Goal: Transaction & Acquisition: Purchase product/service

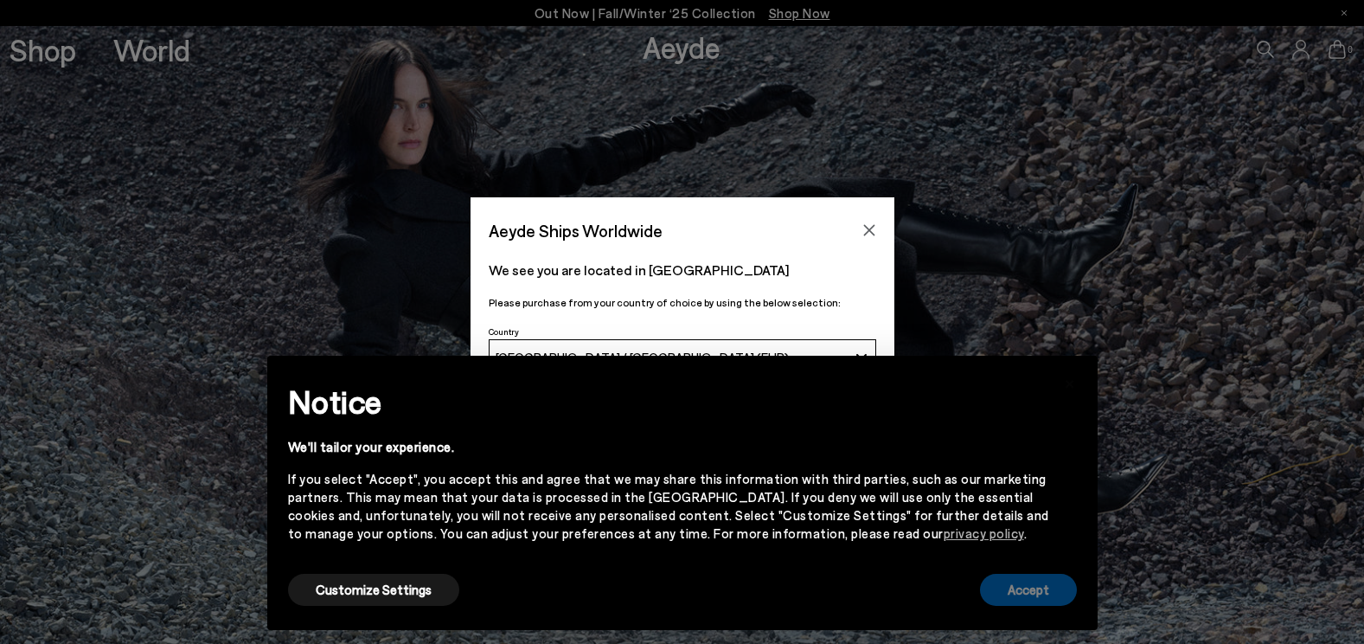
click at [1035, 590] on button "Accept" at bounding box center [1028, 589] width 97 height 32
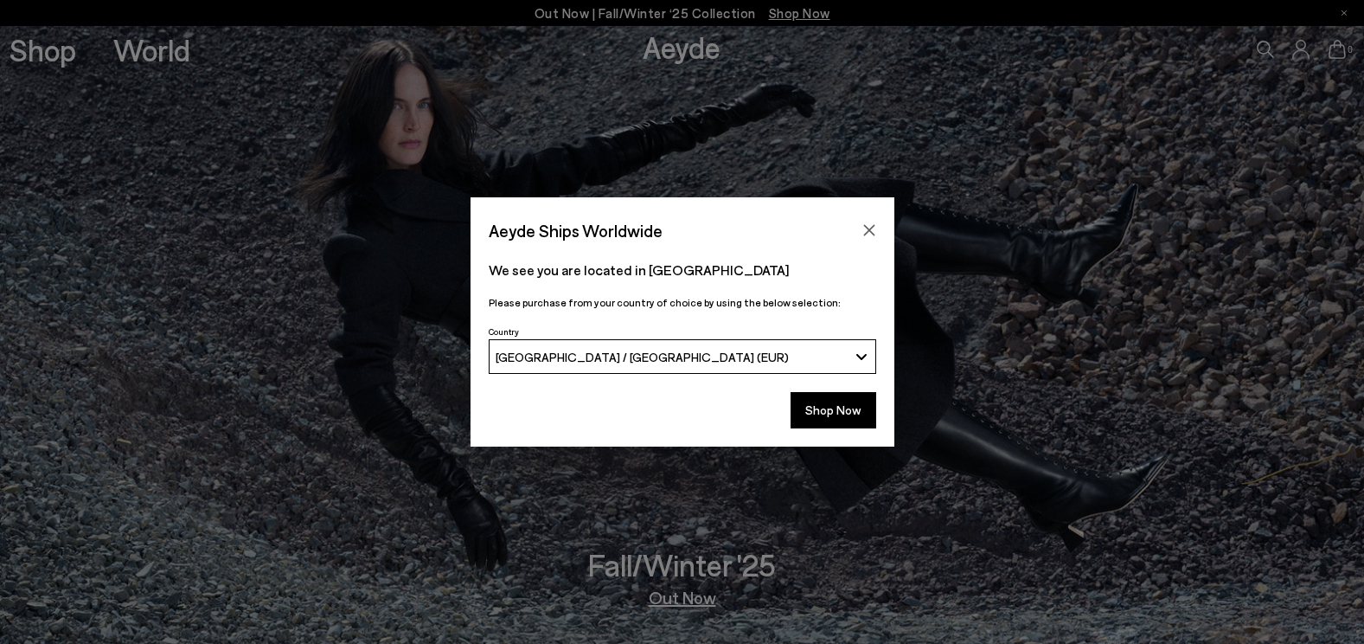
click at [824, 349] on div "[GEOGRAPHIC_DATA] / [GEOGRAPHIC_DATA] (EUR)" at bounding box center [672, 356] width 352 height 15
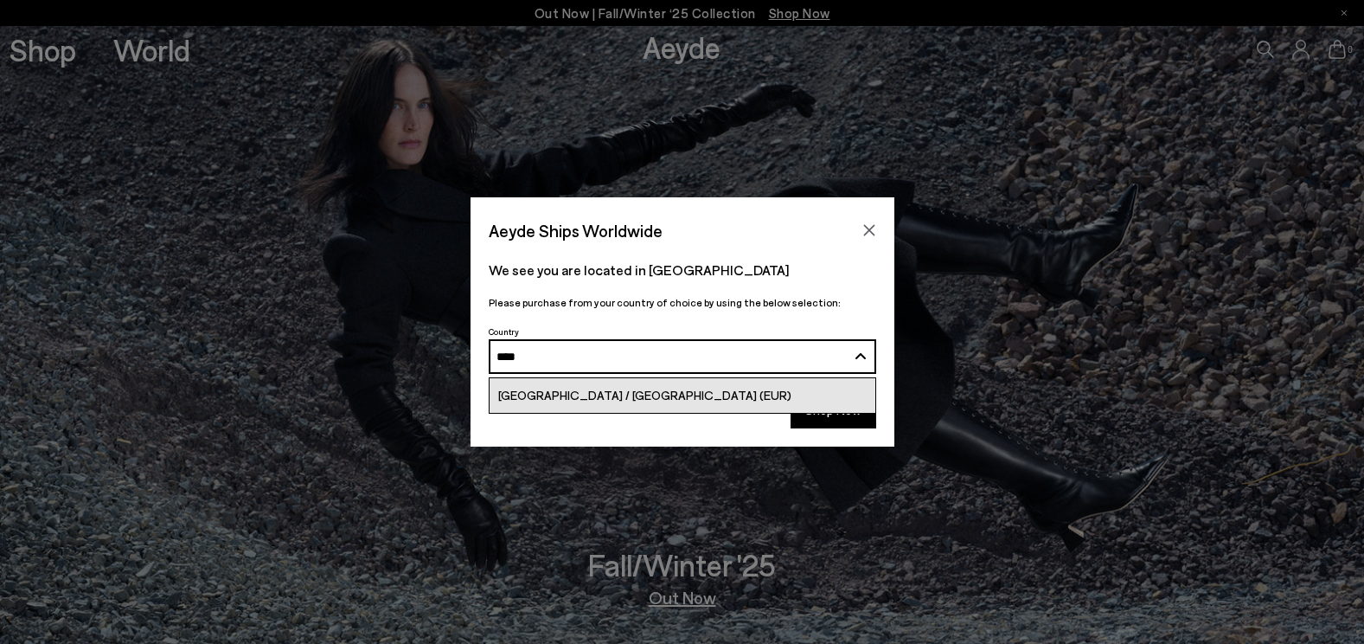
type input "****"
click at [736, 384] on link "[GEOGRAPHIC_DATA] / [GEOGRAPHIC_DATA] (EUR)" at bounding box center [683, 395] width 386 height 35
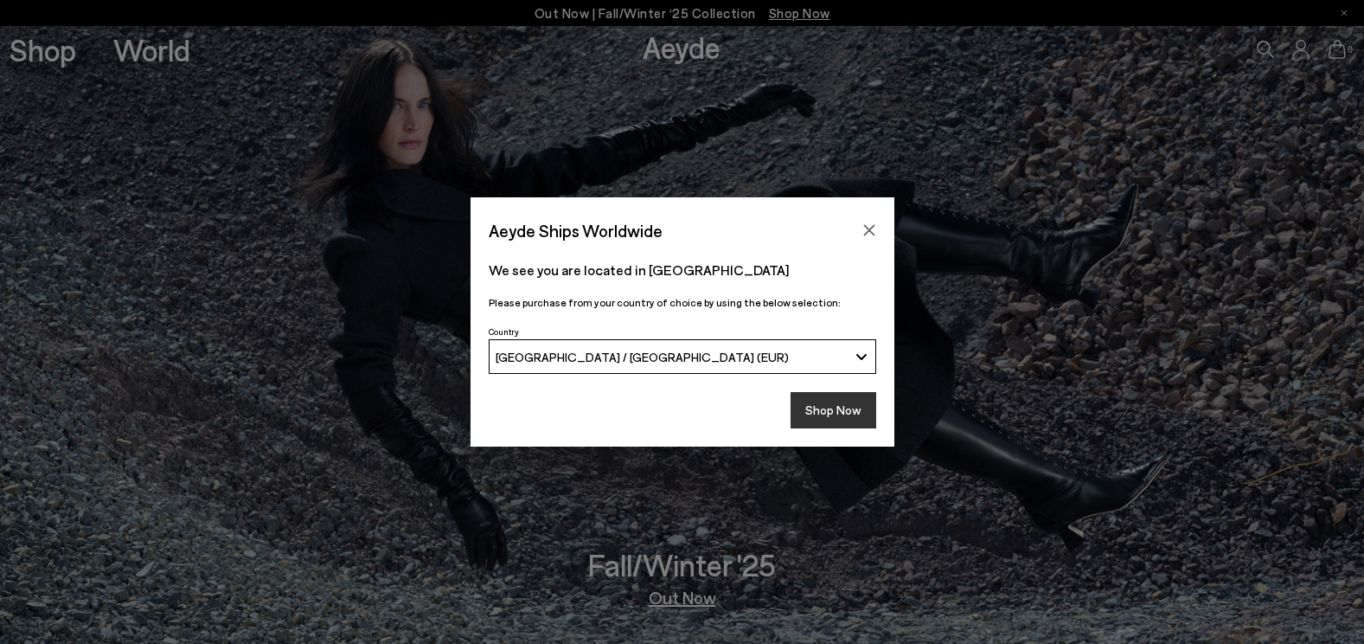
click at [840, 406] on button "Shop Now" at bounding box center [834, 410] width 86 height 36
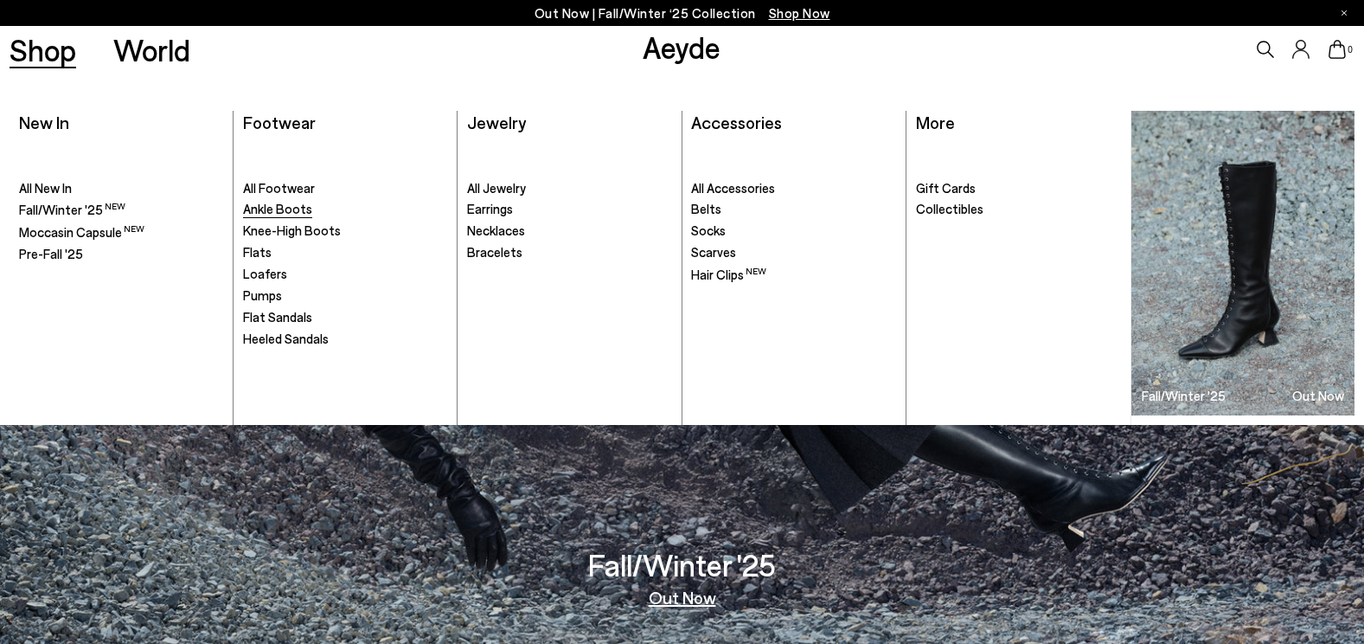
click at [267, 202] on span "Ankle Boots" at bounding box center [277, 209] width 69 height 16
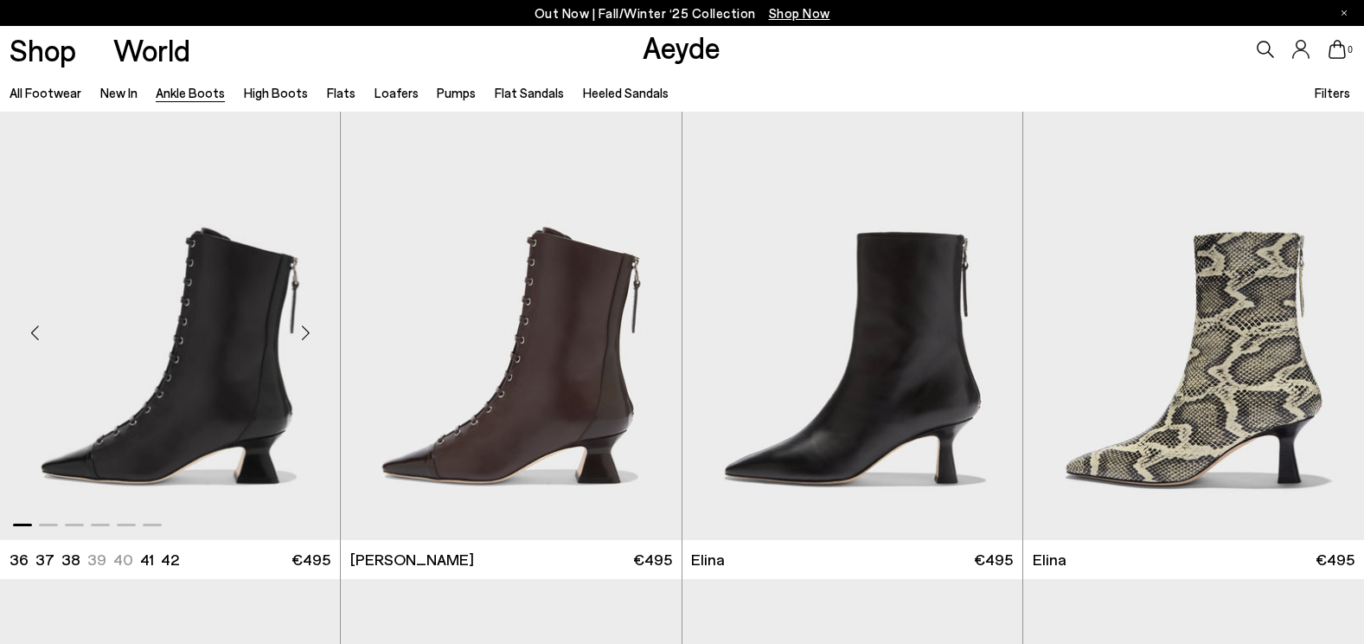
click at [184, 372] on img "1 / 6" at bounding box center [170, 325] width 340 height 427
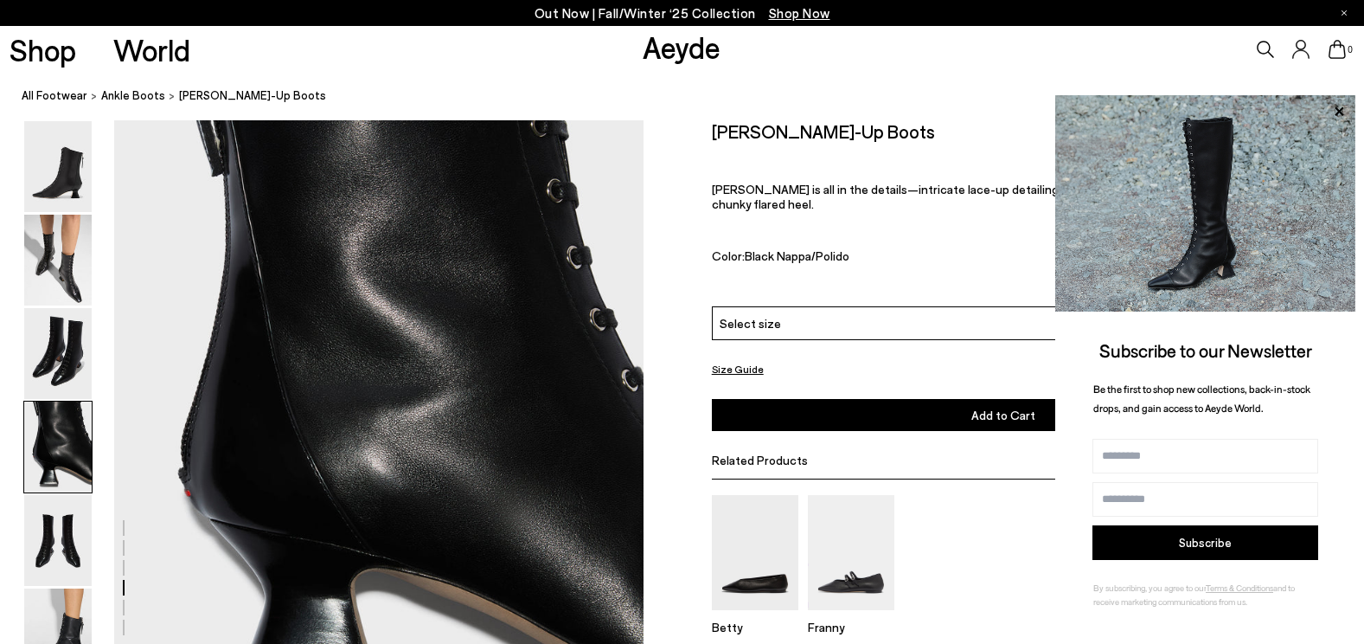
scroll to position [2214, 0]
